Goal: Navigation & Orientation: Find specific page/section

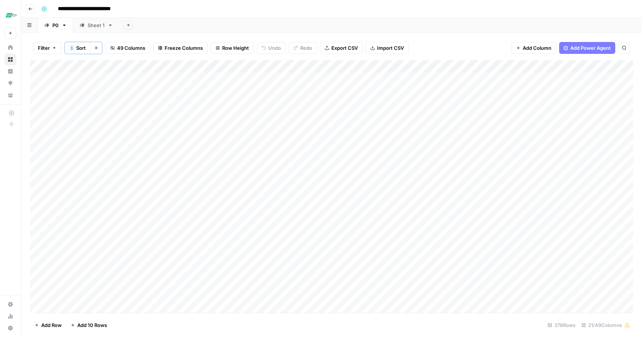
click at [88, 29] on link "Sheet 1" at bounding box center [96, 25] width 46 height 15
click at [59, 25] on link "P0" at bounding box center [55, 25] width 35 height 15
click at [85, 49] on icon "button" at bounding box center [83, 47] width 4 height 4
click at [172, 26] on div "Add Sheet" at bounding box center [380, 25] width 522 height 15
click at [63, 65] on div "Add Column" at bounding box center [331, 185] width 603 height 253
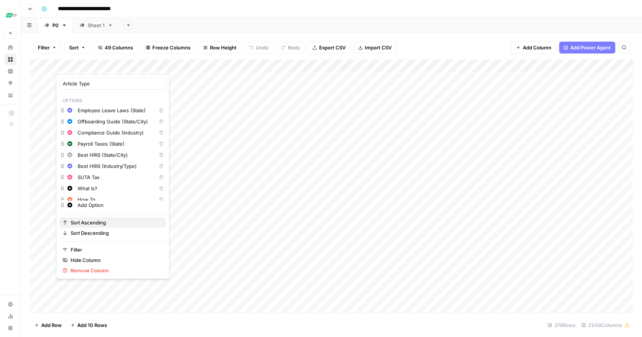
click at [86, 220] on span "Sort Ascending" at bounding box center [115, 222] width 89 height 7
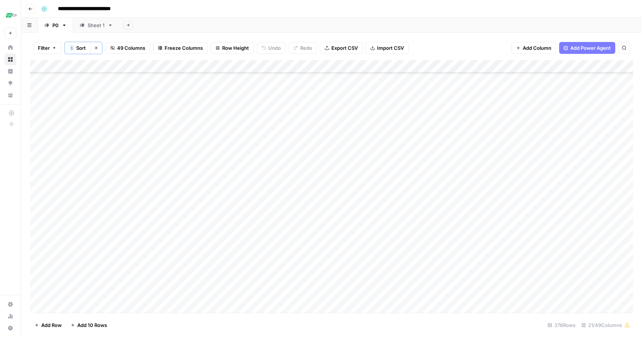
scroll to position [4518, 0]
click at [172, 295] on div "Add Column" at bounding box center [331, 186] width 603 height 252
type textarea "*"
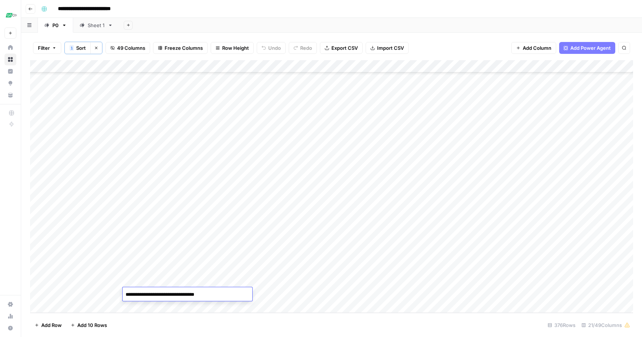
type textarea "**********"
click at [280, 294] on div "Add Column" at bounding box center [331, 186] width 603 height 252
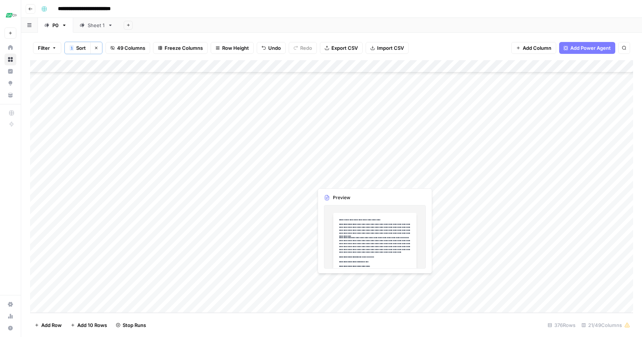
click at [343, 280] on div "Add Column" at bounding box center [331, 186] width 603 height 252
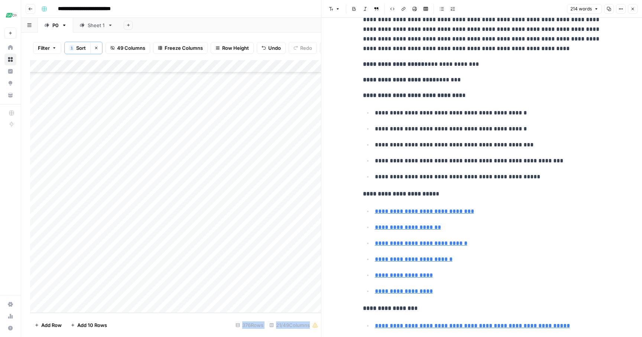
scroll to position [101, 0]
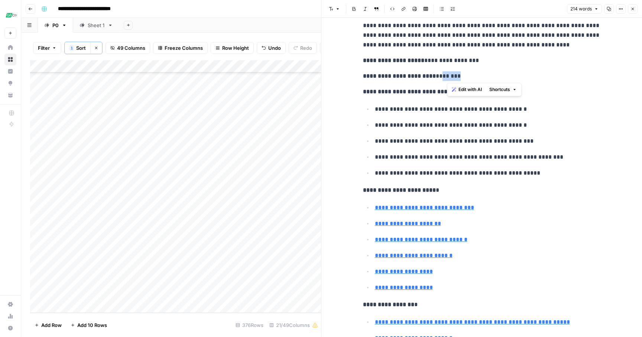
drag, startPoint x: 476, startPoint y: 76, endPoint x: 446, endPoint y: 76, distance: 29.3
click at [446, 76] on p "**********" at bounding box center [482, 76] width 238 height 10
click at [494, 62] on p "**********" at bounding box center [482, 61] width 238 height 10
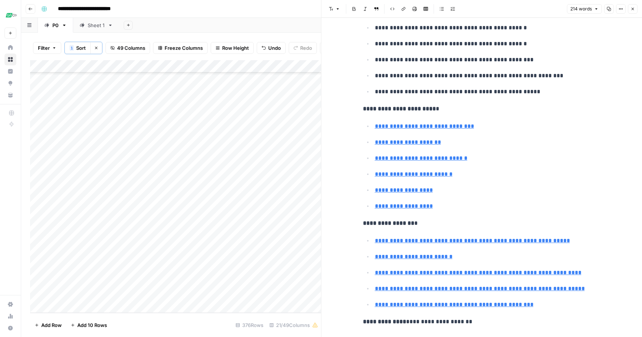
scroll to position [183, 0]
type input "[URL][DOMAIN_NAME][US_STATE]"
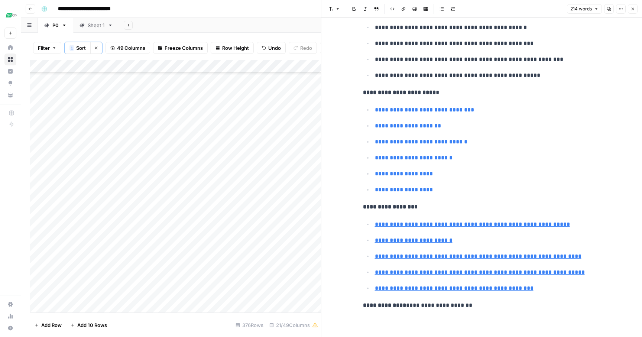
scroll to position [198, 0]
type input "[URL][DOMAIN_NAME]"
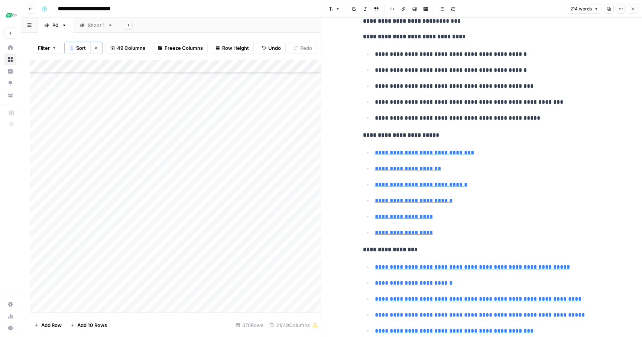
scroll to position [157, 0]
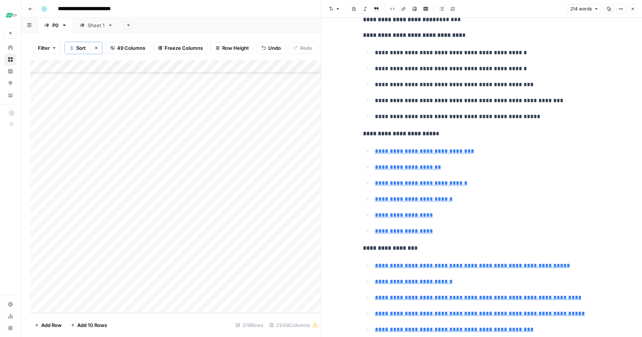
click at [633, 7] on icon "button" at bounding box center [632, 9] width 4 height 4
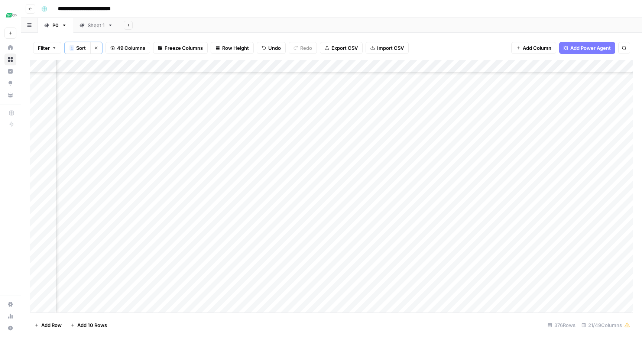
scroll to position [4518, 142]
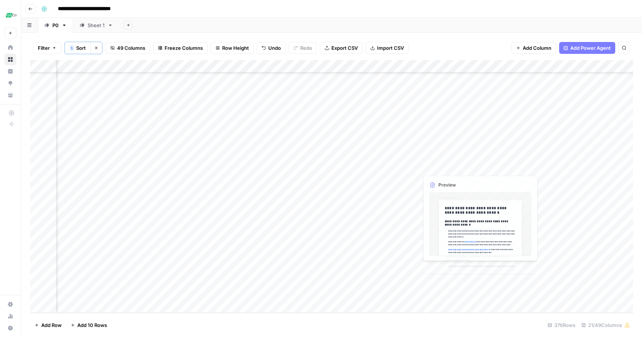
click at [445, 279] on div "Add Column" at bounding box center [331, 186] width 603 height 252
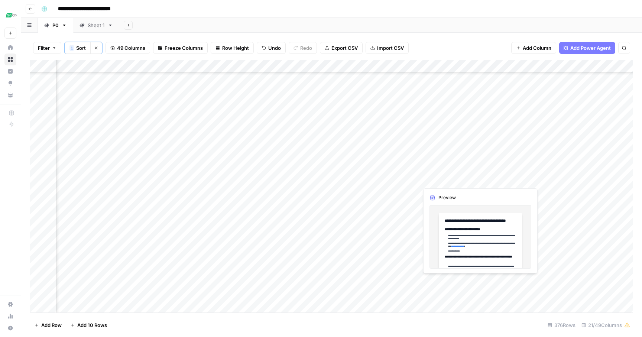
click at [445, 279] on div "Add Column" at bounding box center [331, 186] width 603 height 252
click at [445, 279] on div at bounding box center [452, 281] width 68 height 14
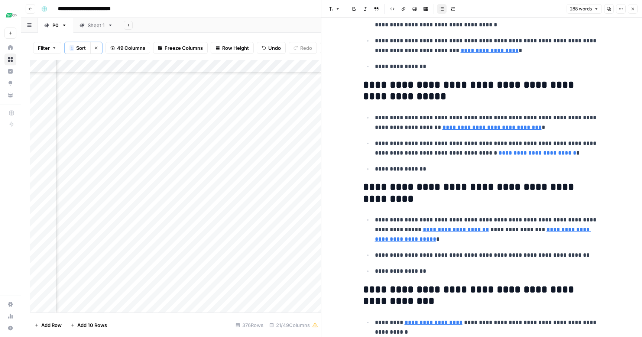
scroll to position [93, 0]
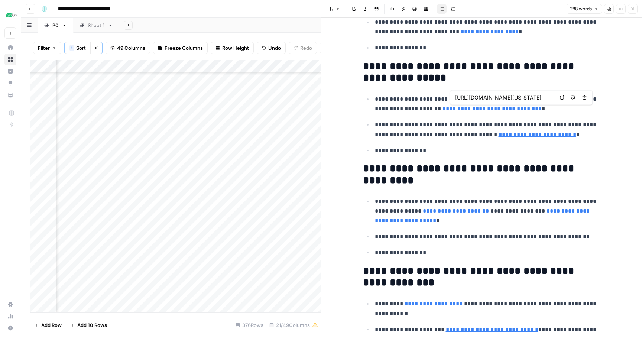
type input "[URL][DOMAIN_NAME]"
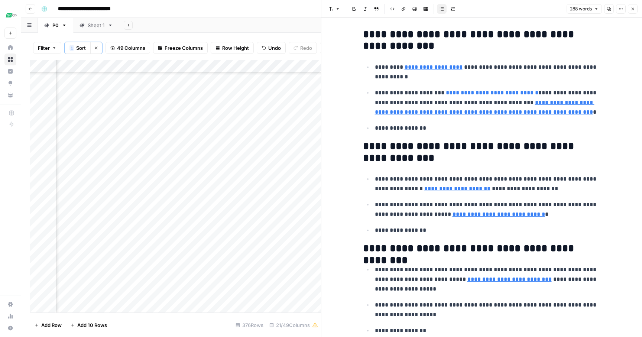
scroll to position [358, 0]
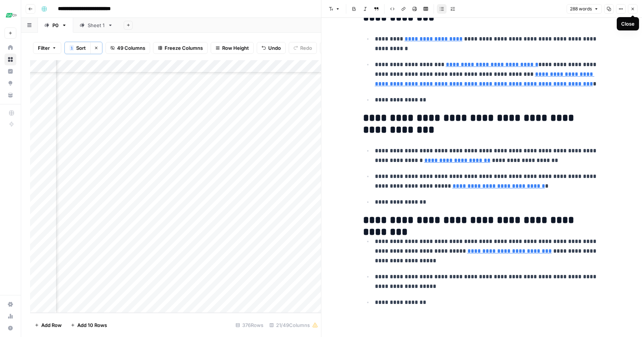
click at [428, 298] on p "**********" at bounding box center [488, 302] width 226 height 10
click at [420, 286] on p "**********" at bounding box center [488, 281] width 226 height 19
click at [631, 10] on icon "button" at bounding box center [632, 9] width 4 height 4
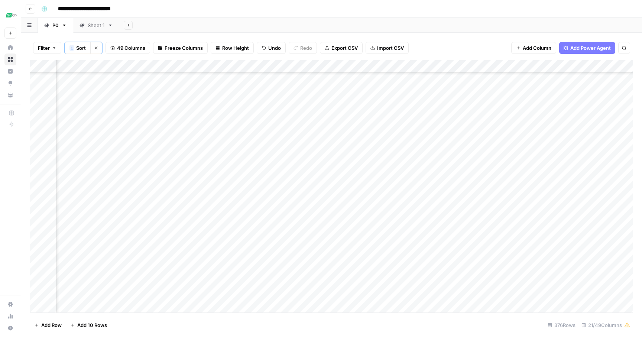
scroll to position [4518, 329]
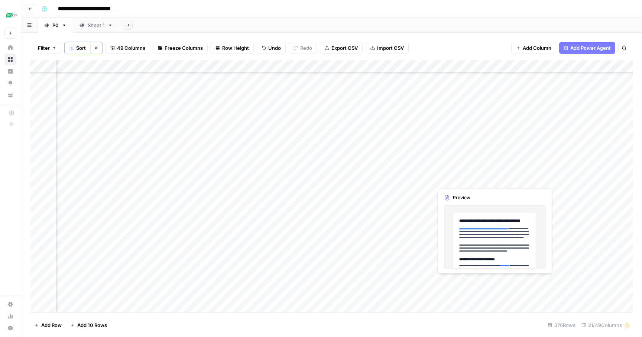
click at [456, 281] on div "Add Column" at bounding box center [331, 186] width 603 height 252
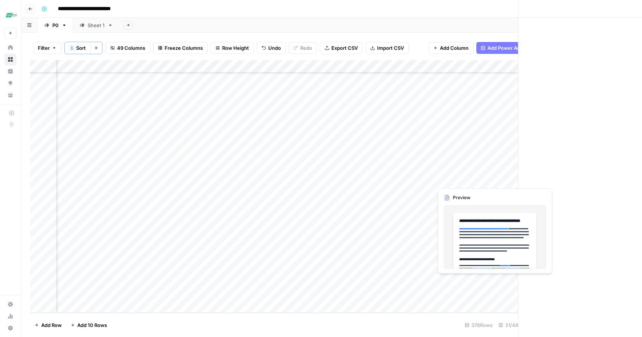
click at [456, 281] on div at bounding box center [467, 281] width 68 height 14
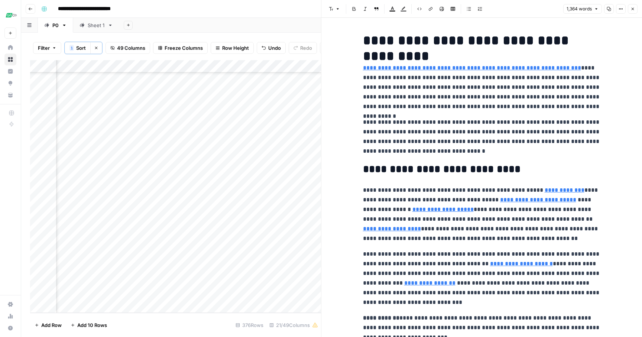
click at [633, 5] on button "Close" at bounding box center [632, 9] width 10 height 10
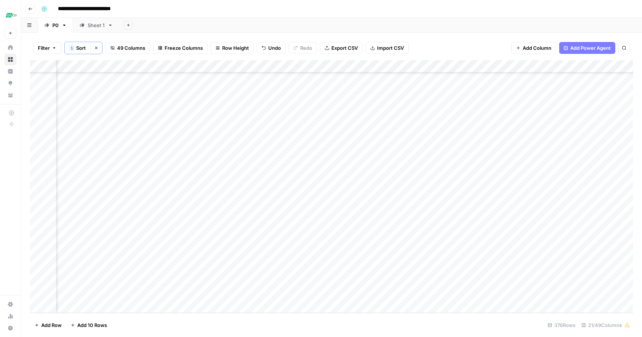
scroll to position [4518, 538]
click at [522, 244] on div "Add Column" at bounding box center [331, 186] width 603 height 252
click at [517, 243] on div "Add Column" at bounding box center [331, 186] width 603 height 252
click at [531, 217] on div "Add Column" at bounding box center [331, 186] width 603 height 252
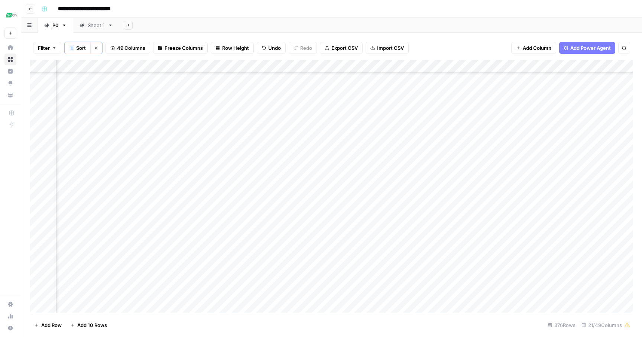
scroll to position [3543, 835]
click at [310, 140] on div "Add Column" at bounding box center [331, 186] width 603 height 252
click at [467, 104] on div "Add Column" at bounding box center [331, 186] width 603 height 252
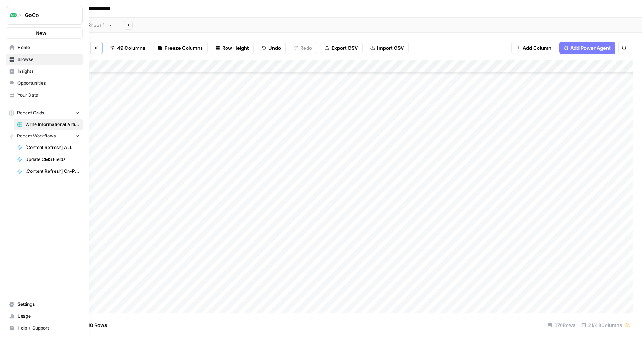
click at [19, 46] on span "Home" at bounding box center [48, 47] width 62 height 7
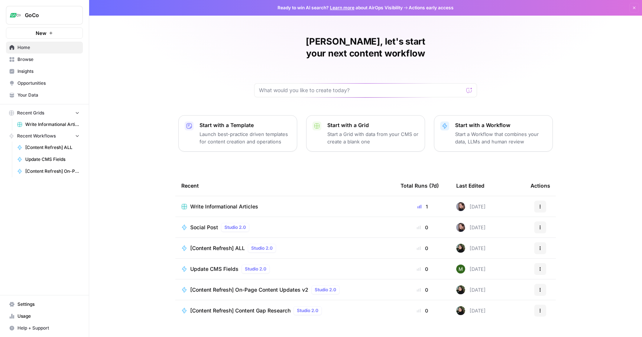
click at [224, 244] on span "[Content Refresh] ALL" at bounding box center [217, 247] width 55 height 7
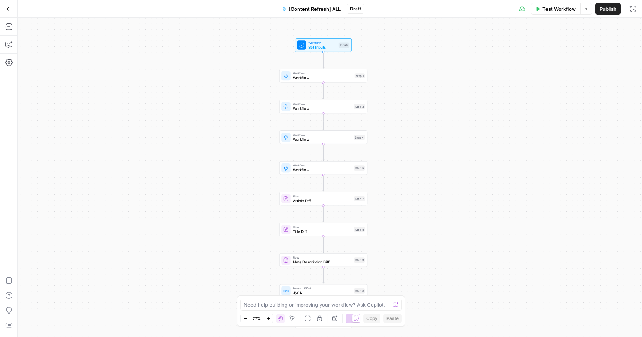
click at [335, 76] on span "Workflow" at bounding box center [323, 78] width 60 height 6
type input "[Content Refresh] Primary Keyword Identifier"
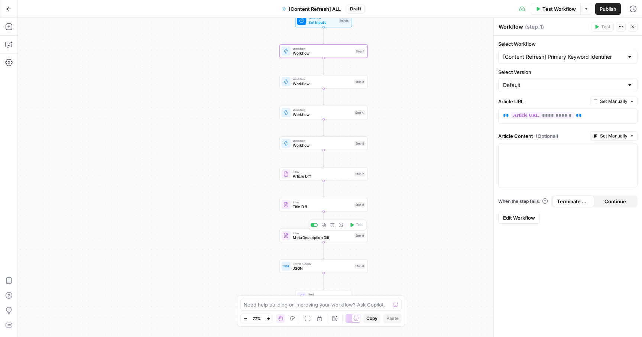
click at [336, 235] on span "Meta Description Diff" at bounding box center [322, 237] width 59 height 6
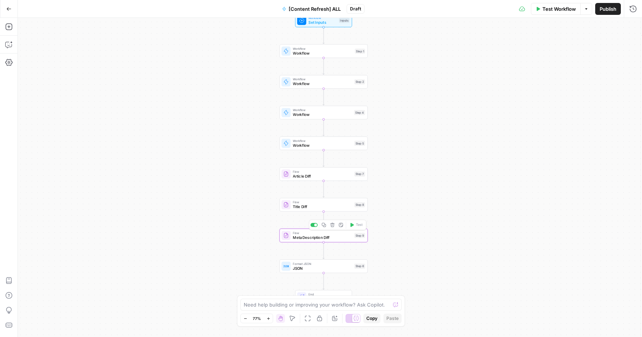
type textarea "Meta Description Diff"
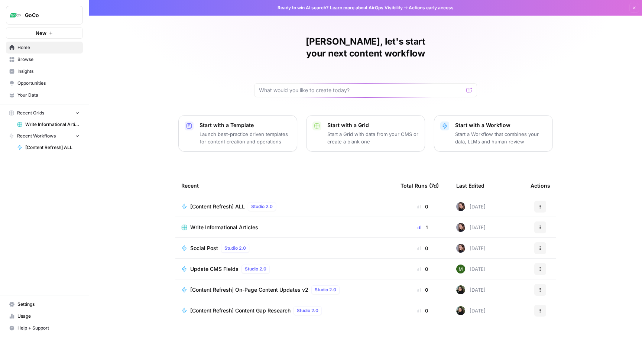
scroll to position [5, 0]
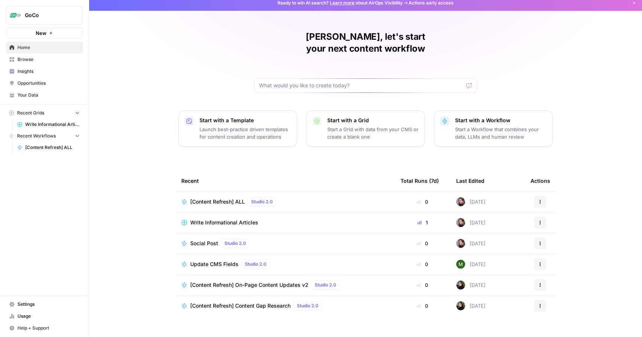
click at [256, 125] on p "Launch best-practice driven templates for content creation and operations" at bounding box center [244, 132] width 91 height 15
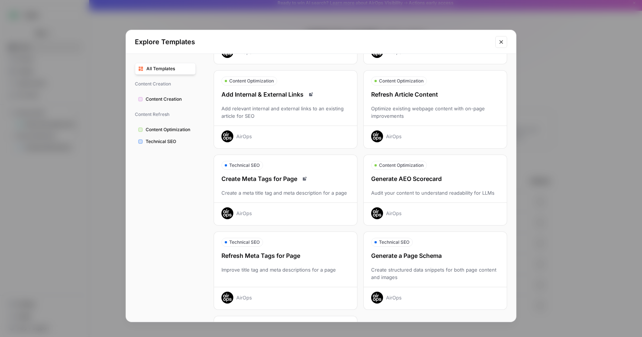
scroll to position [107, 0]
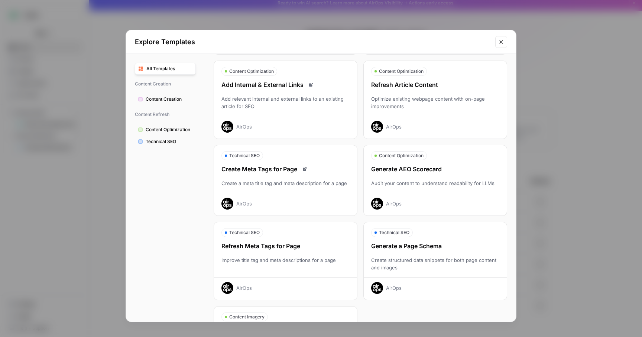
click at [437, 153] on div "Content Optimization" at bounding box center [434, 155] width 143 height 9
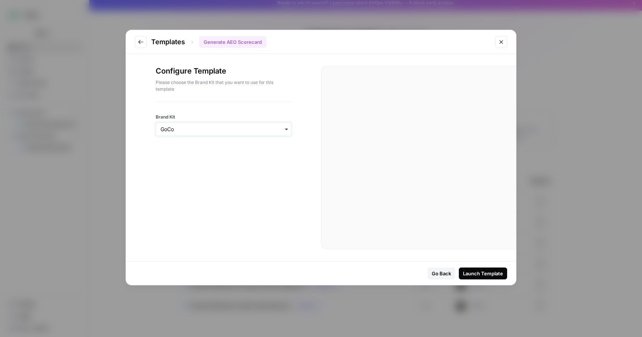
click at [266, 128] on input "Brand Kit" at bounding box center [223, 128] width 126 height 7
click at [212, 187] on div "Configure Template Please choose the Brand Kit that you want to use for this te…" at bounding box center [223, 157] width 195 height 207
click at [500, 40] on icon "Close modal" at bounding box center [501, 42] width 6 height 6
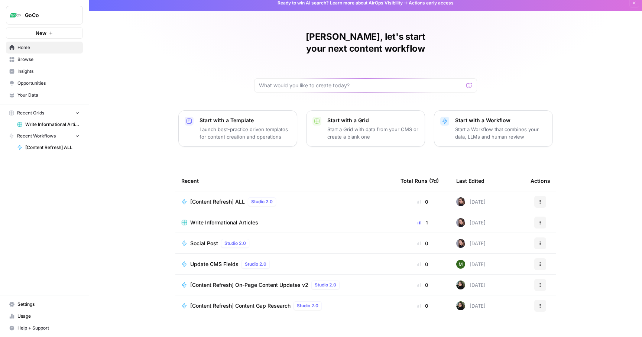
scroll to position [0, 0]
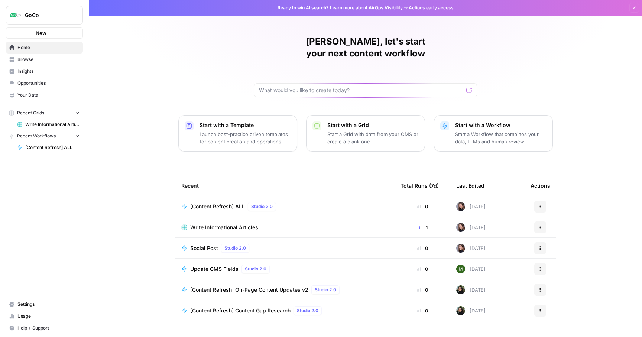
click at [217, 265] on span "Update CMS Fields" at bounding box center [214, 268] width 48 height 7
click at [48, 120] on link "Write Informational Articles" at bounding box center [48, 124] width 69 height 12
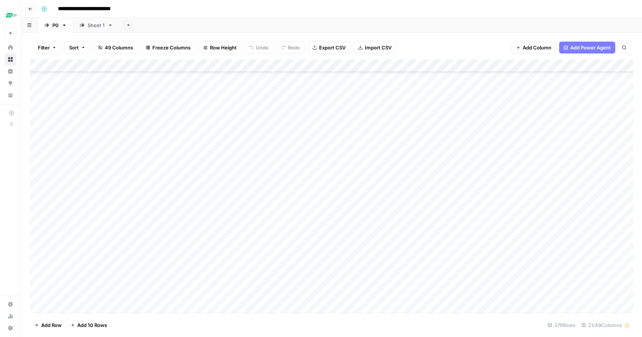
scroll to position [4518, 0]
click at [281, 293] on div "Add Column" at bounding box center [331, 185] width 603 height 253
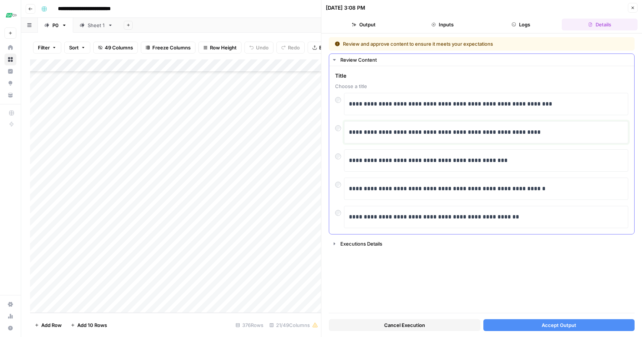
click at [421, 132] on p "**********" at bounding box center [486, 132] width 274 height 10
click at [632, 7] on icon "button" at bounding box center [632, 8] width 4 height 4
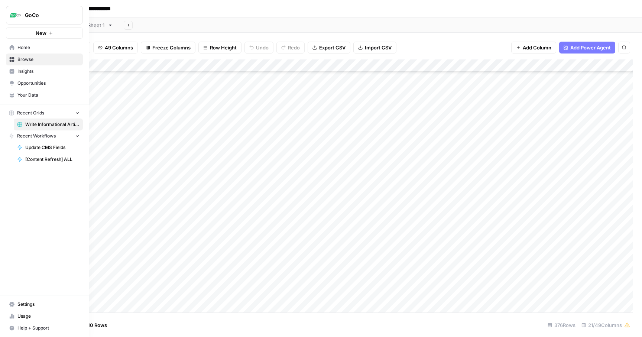
click at [43, 15] on span "GoCo" at bounding box center [47, 15] width 45 height 7
click at [35, 52] on link "Home" at bounding box center [44, 48] width 77 height 12
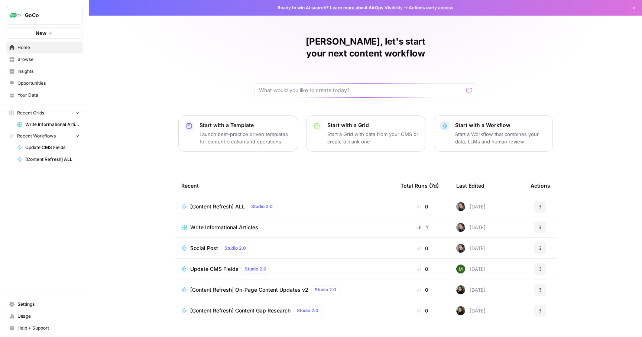
click at [37, 63] on link "Browse" at bounding box center [44, 59] width 77 height 12
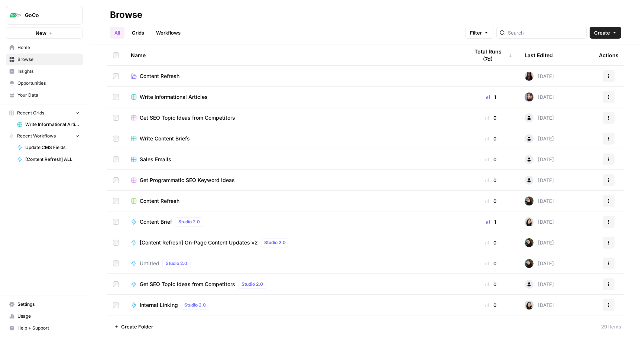
click at [36, 74] on span "Insights" at bounding box center [48, 71] width 62 height 7
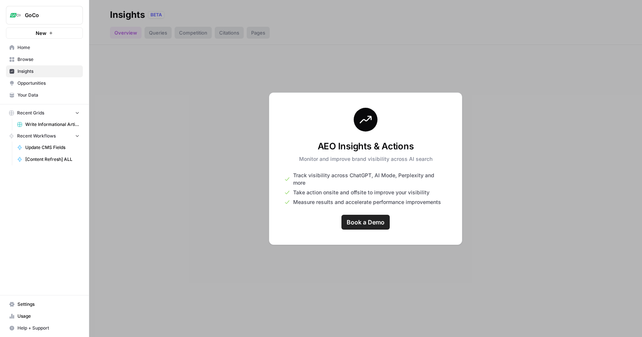
click at [43, 83] on span "Opportunities" at bounding box center [48, 83] width 62 height 7
click at [40, 94] on span "Your Data" at bounding box center [48, 95] width 62 height 7
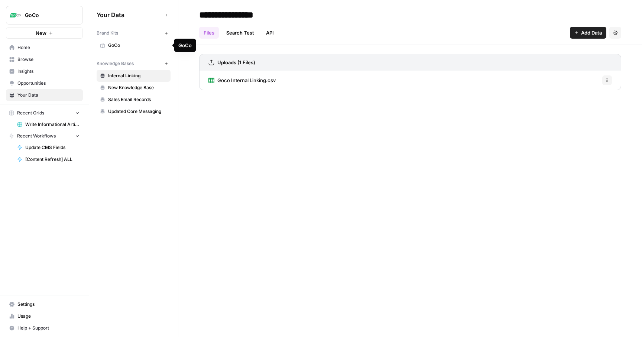
click at [125, 44] on span "GoCo" at bounding box center [137, 45] width 59 height 7
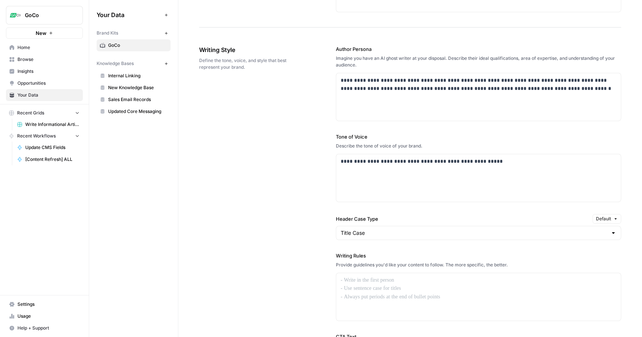
scroll to position [389, 0]
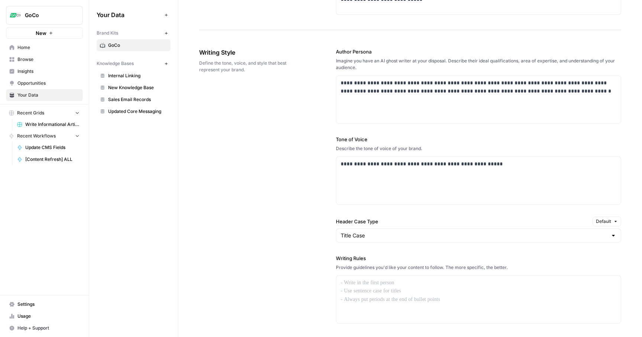
click at [140, 74] on span "Internal Linking" at bounding box center [137, 75] width 59 height 7
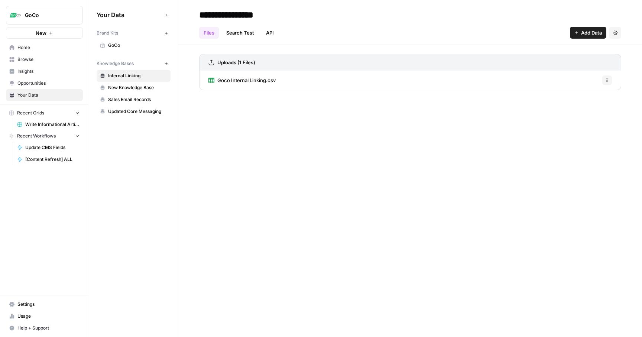
click at [252, 79] on span "Goco Internal Linking.csv" at bounding box center [246, 79] width 58 height 7
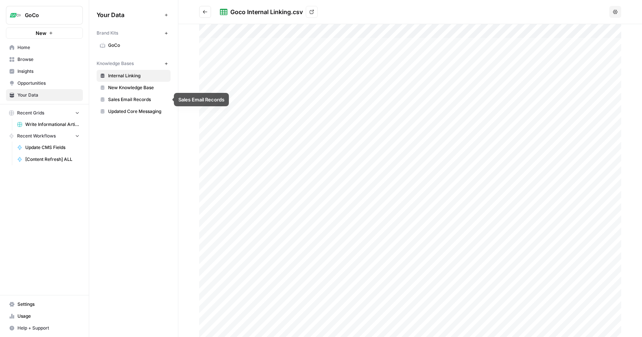
click at [133, 87] on span "New Knowledge Base" at bounding box center [137, 87] width 59 height 7
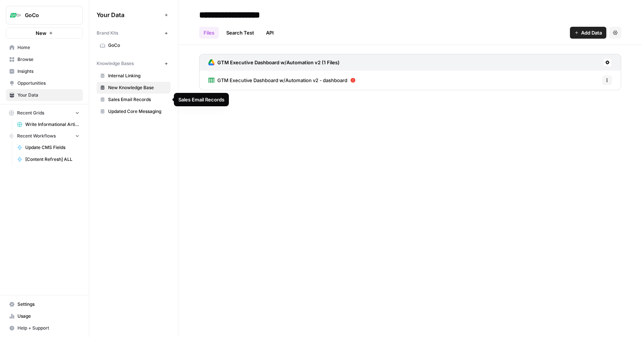
click at [141, 98] on span "Sales Email Records" at bounding box center [137, 99] width 59 height 7
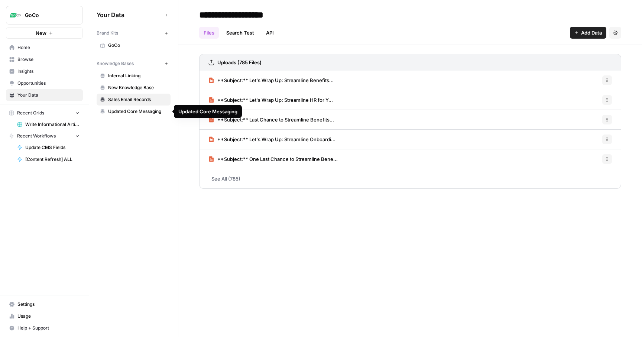
click at [147, 114] on span "Updated Core Messaging" at bounding box center [137, 111] width 59 height 7
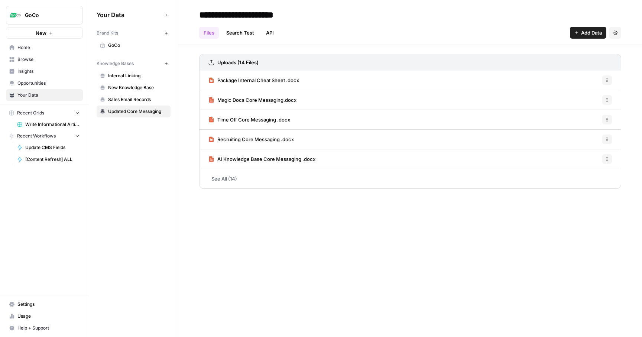
click at [270, 183] on link "See All (14)" at bounding box center [410, 178] width 422 height 19
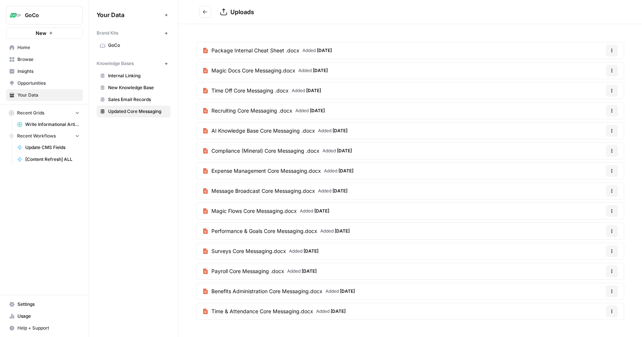
click at [121, 47] on span "GoCo" at bounding box center [137, 45] width 59 height 7
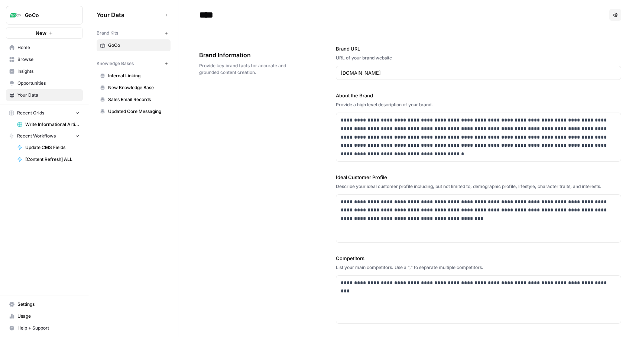
click at [42, 15] on span "GoCo" at bounding box center [47, 15] width 45 height 7
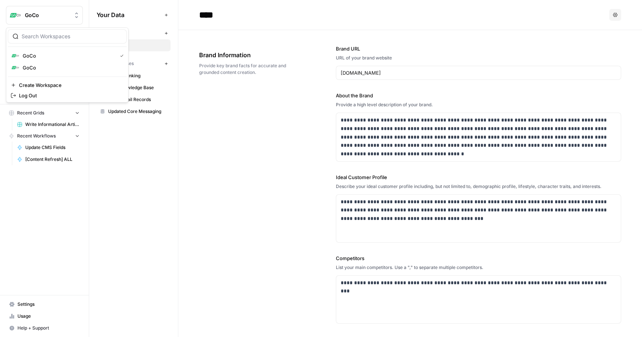
click at [53, 9] on button "GoCo" at bounding box center [44, 15] width 77 height 19
click at [58, 13] on span "GoCo" at bounding box center [47, 15] width 45 height 7
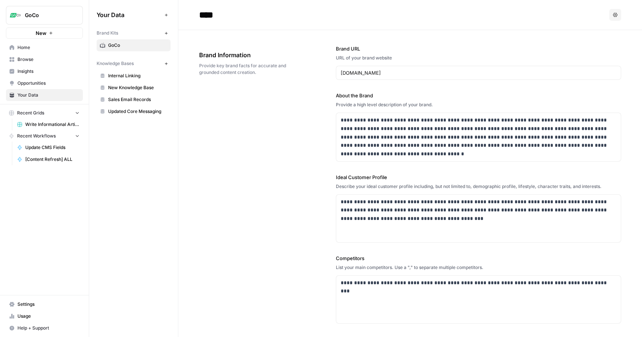
click at [227, 133] on div "**********" at bounding box center [410, 224] width 422 height 389
